Goal: Find specific page/section: Find specific page/section

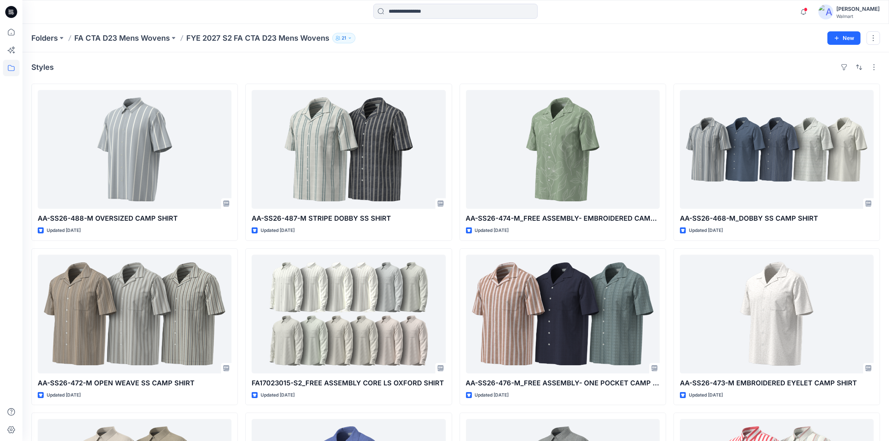
click at [13, 13] on icon at bounding box center [11, 12] width 12 height 12
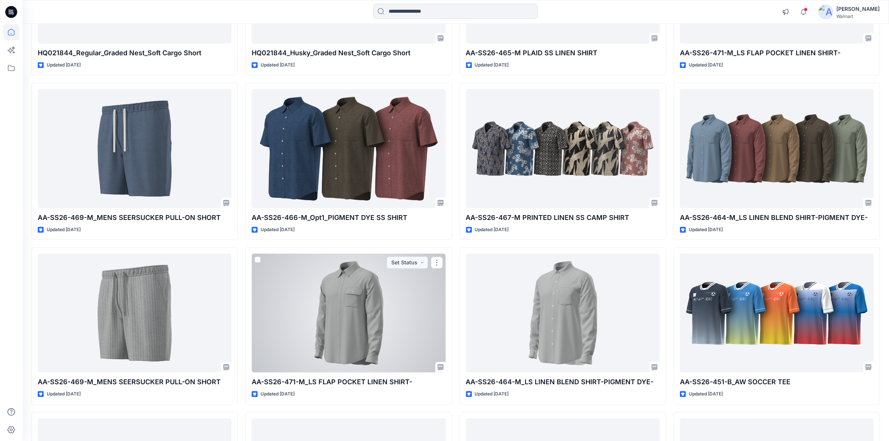
scroll to position [2254, 0]
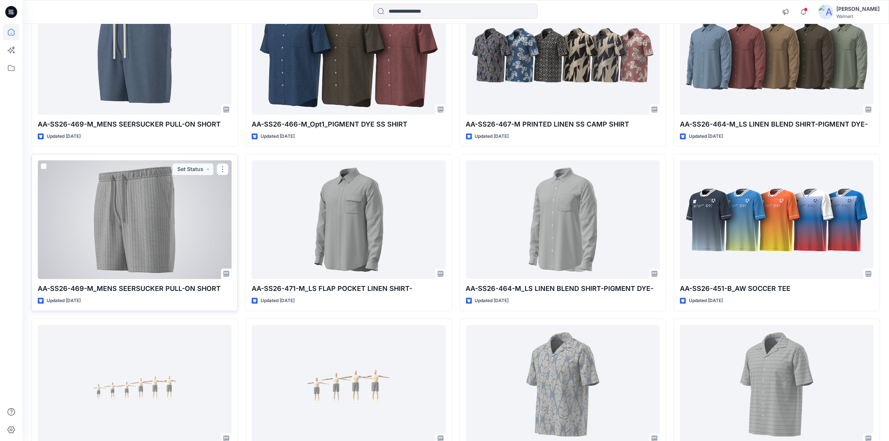
click at [171, 246] on div at bounding box center [135, 219] width 194 height 119
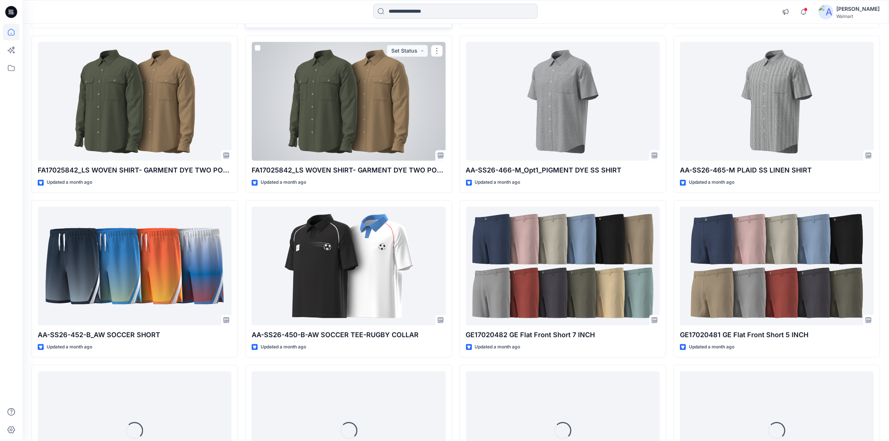
scroll to position [2888, 0]
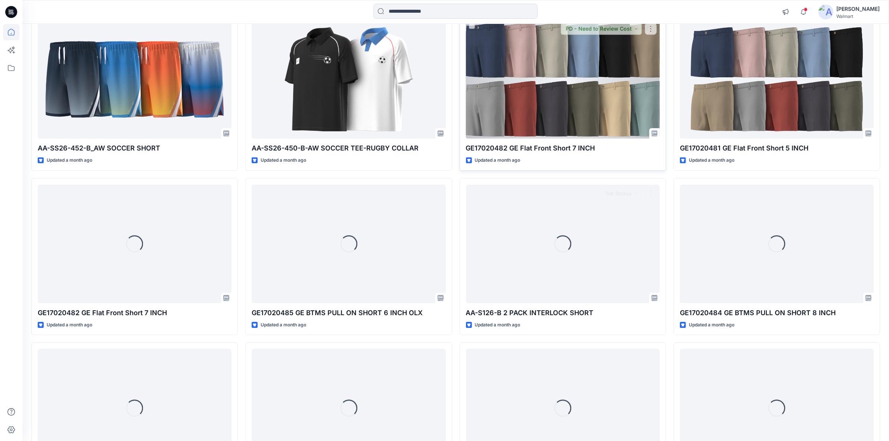
click at [512, 102] on div at bounding box center [563, 79] width 194 height 119
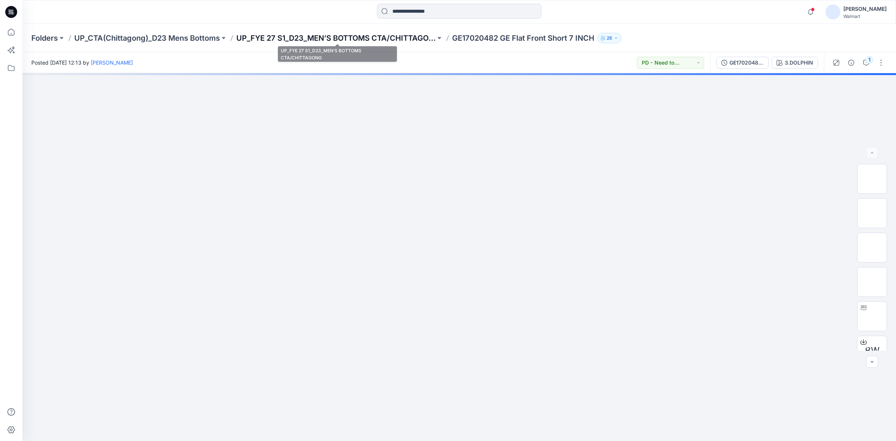
click at [376, 41] on p "UP_FYE 27 S1_D23_MEN’S BOTTOMS CTA/CHITTAGONG" at bounding box center [335, 38] width 199 height 10
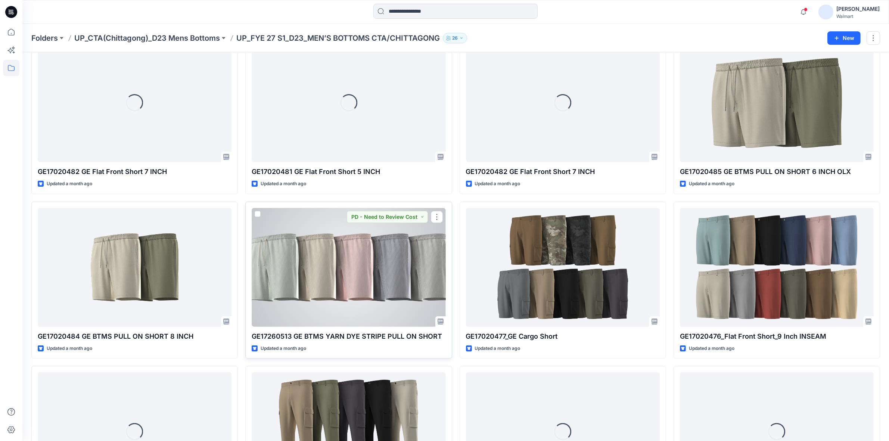
scroll to position [93, 0]
